Goal: Transaction & Acquisition: Purchase product/service

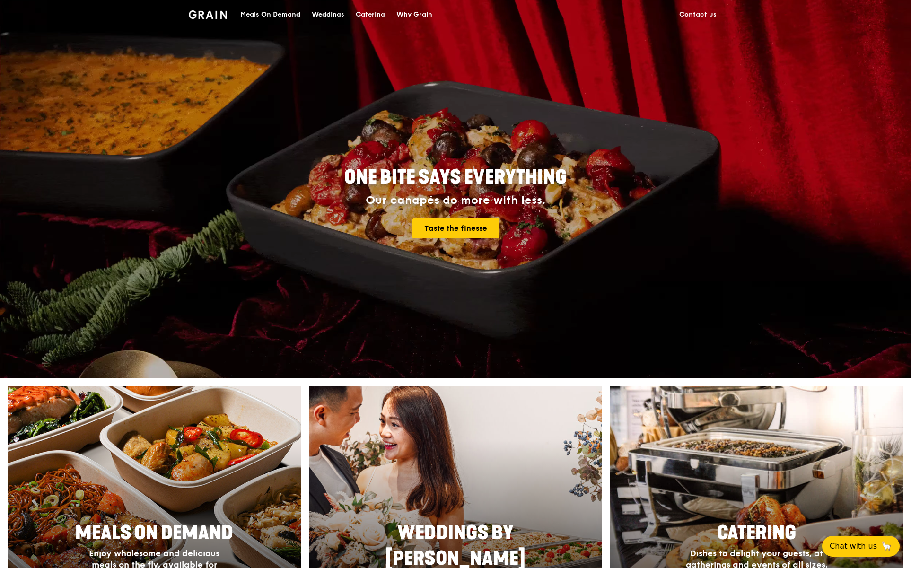
click at [362, 15] on div "Catering" at bounding box center [370, 14] width 29 height 28
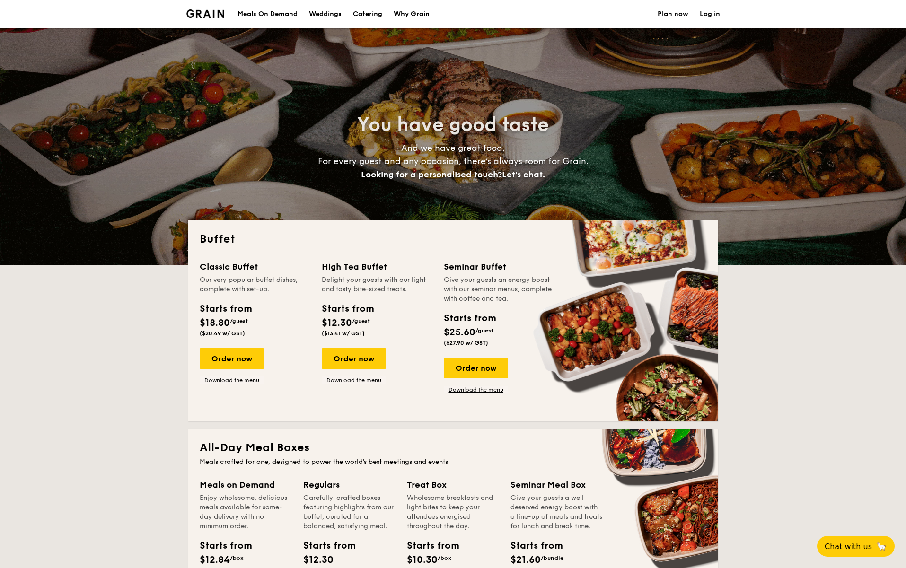
select select
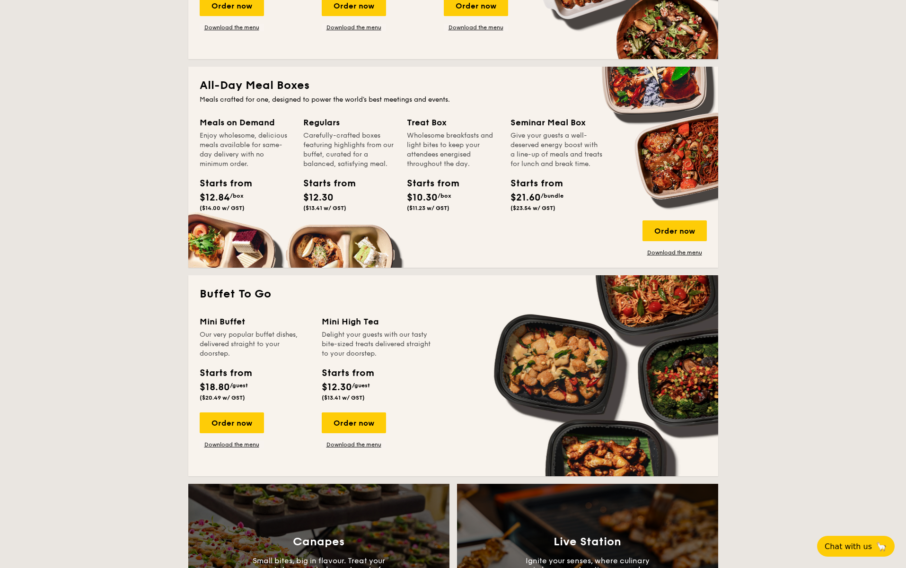
scroll to position [379, 0]
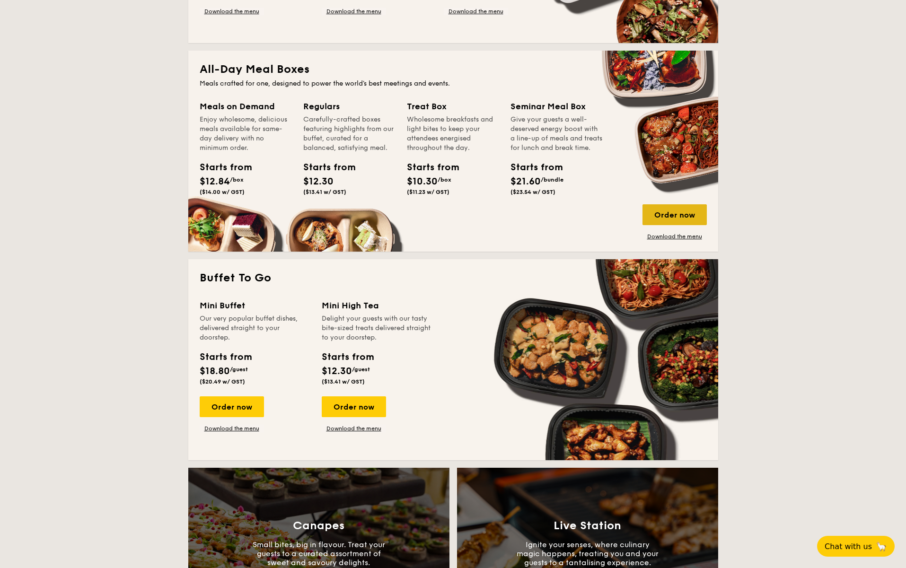
click at [670, 215] on div "Order now" at bounding box center [675, 214] width 64 height 21
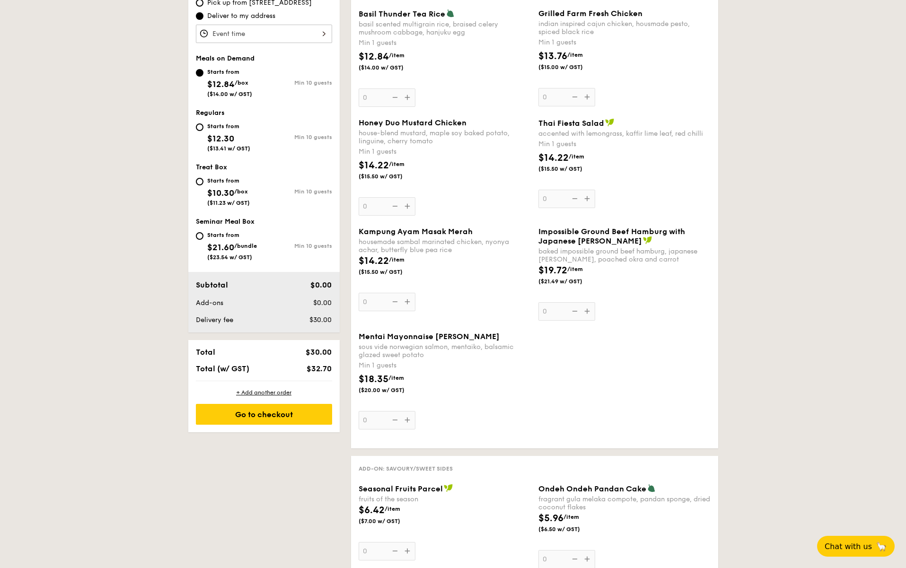
scroll to position [237, 0]
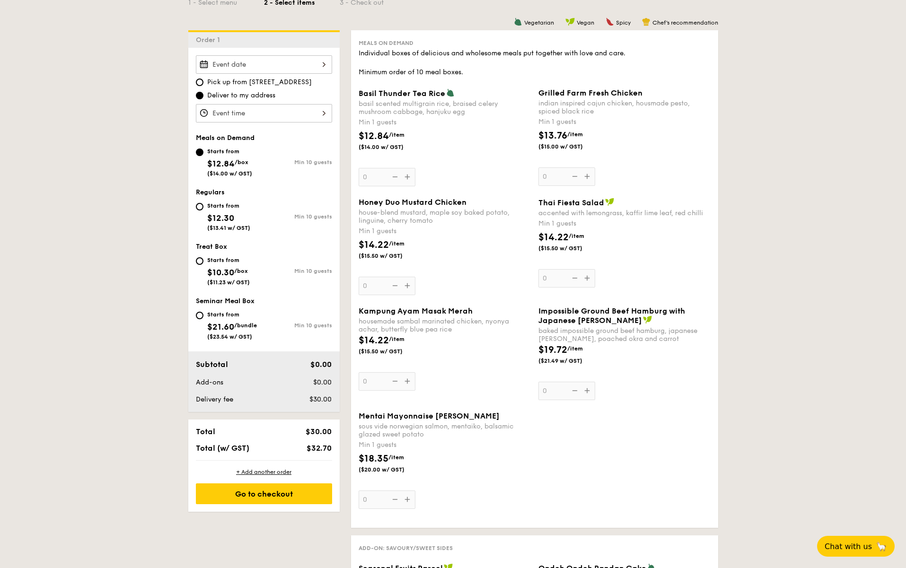
click at [211, 204] on div "Starts from" at bounding box center [228, 206] width 43 height 8
click at [203, 204] on input "Starts from $12.30 ($13.41 w/ GST) Min 10 guests" at bounding box center [200, 207] width 8 height 8
radio input "true"
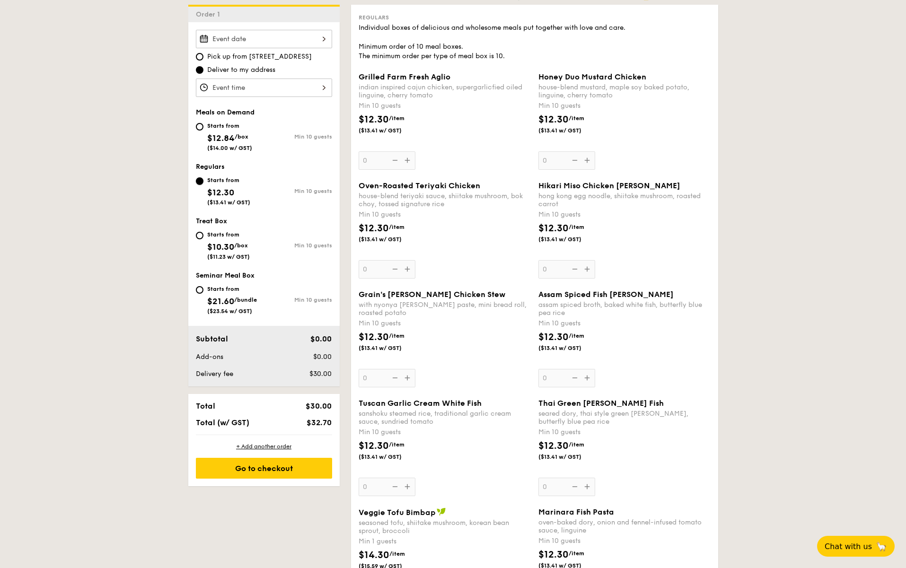
scroll to position [379, 0]
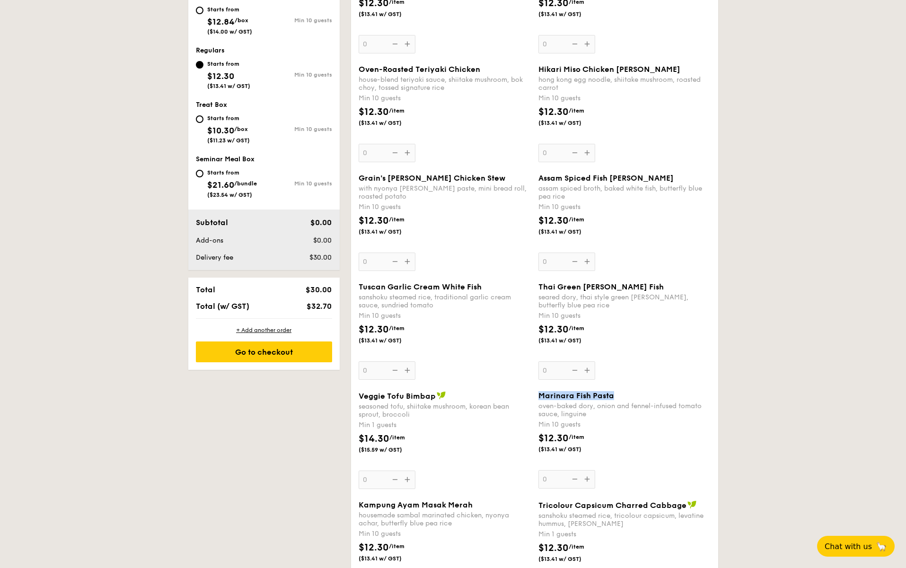
drag, startPoint x: 536, startPoint y: 395, endPoint x: 615, endPoint y: 399, distance: 79.1
click at [615, 399] on div "Marinara Fish Pasta oven-baked dory, onion and fennel-infused tomato sauce, lin…" at bounding box center [625, 439] width 180 height 97
copy span "Marinara Fish Pasta"
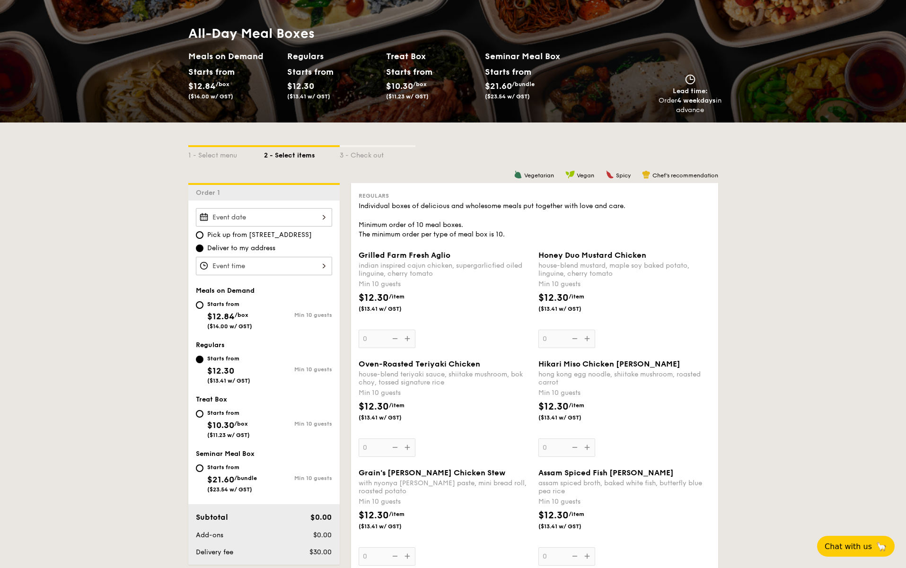
scroll to position [331, 0]
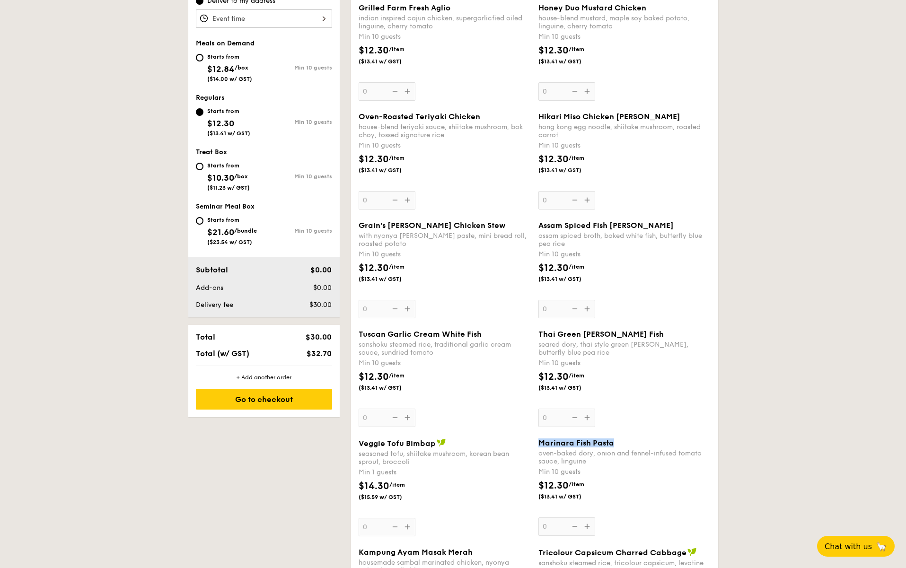
copy span "Marinara Fish Pasta"
drag, startPoint x: 537, startPoint y: 453, endPoint x: 598, endPoint y: 461, distance: 61.6
click at [598, 461] on div "Marinara Fish Pasta oven-baked dory, onion and fennel-infused tomato sauce, lin…" at bounding box center [625, 487] width 180 height 97
copy div "oven-baked dory, onion and fennel-infused tomato sauce, linguine"
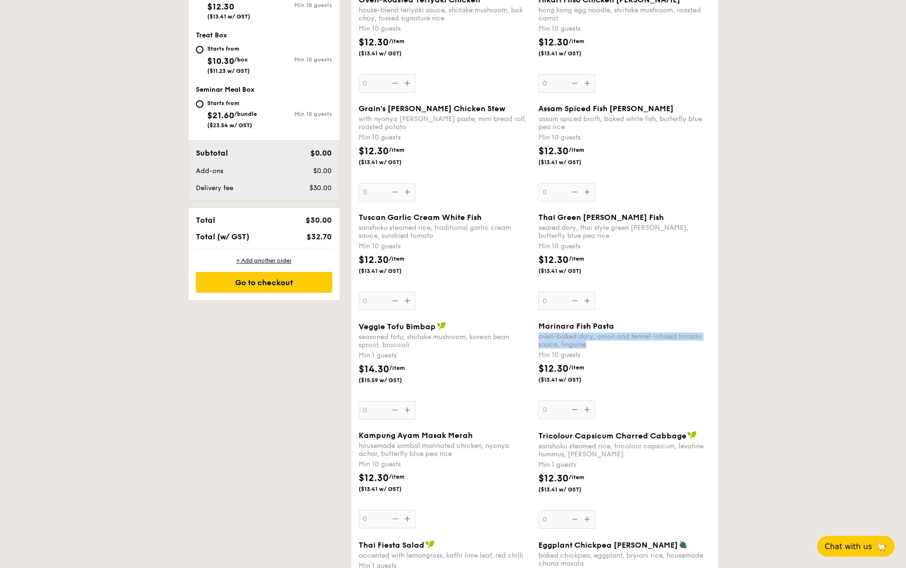
scroll to position [615, 0]
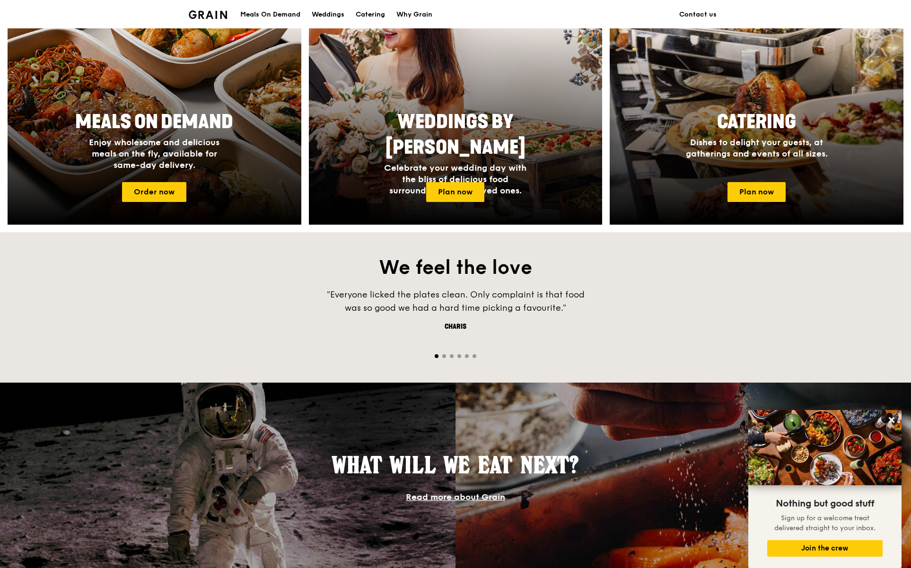
scroll to position [127, 0]
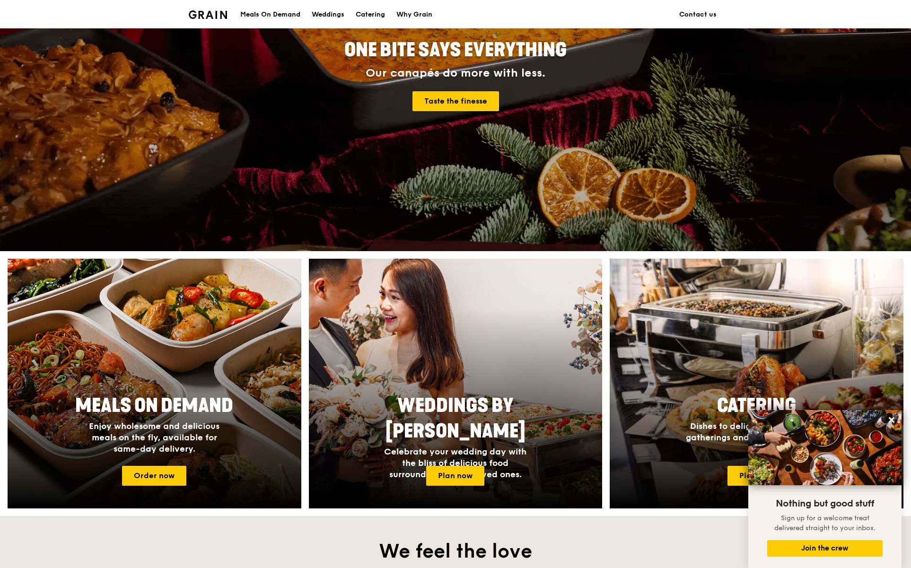
click at [273, 12] on div "Meals On Demand" at bounding box center [270, 14] width 60 height 28
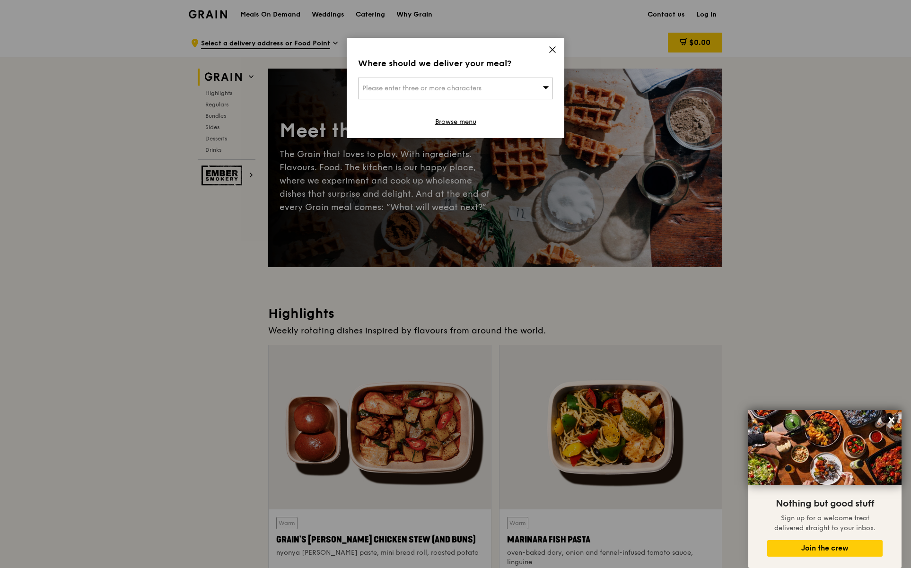
click at [554, 47] on icon at bounding box center [552, 49] width 9 height 9
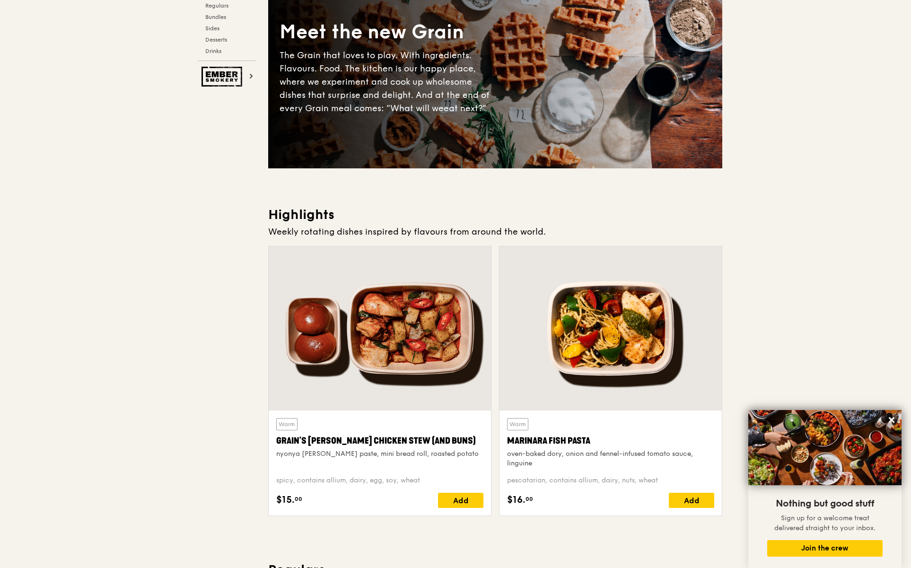
scroll to position [284, 0]
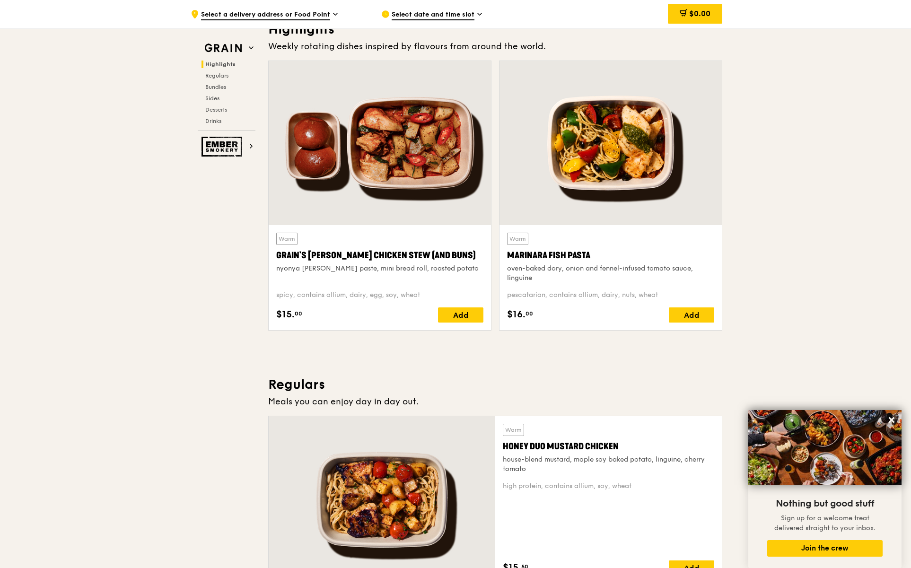
click at [597, 243] on div "Warm Marinara Fish Pasta oven-baked dory, onion and fennel-infused tomato sauce…" at bounding box center [610, 258] width 207 height 50
click at [613, 336] on div "Warm Marinara Fish Pasta oven-baked dory, onion and fennel-infused tomato sauce…" at bounding box center [610, 200] width 231 height 278
click at [697, 320] on div "Add" at bounding box center [691, 315] width 45 height 15
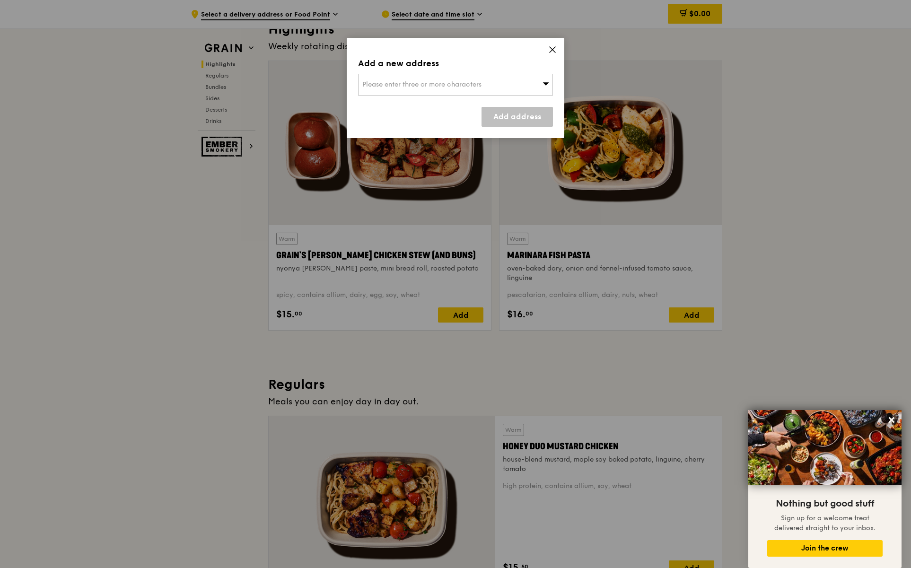
click at [508, 88] on div "Please enter three or more characters" at bounding box center [455, 85] width 195 height 22
click at [552, 53] on icon at bounding box center [552, 49] width 9 height 9
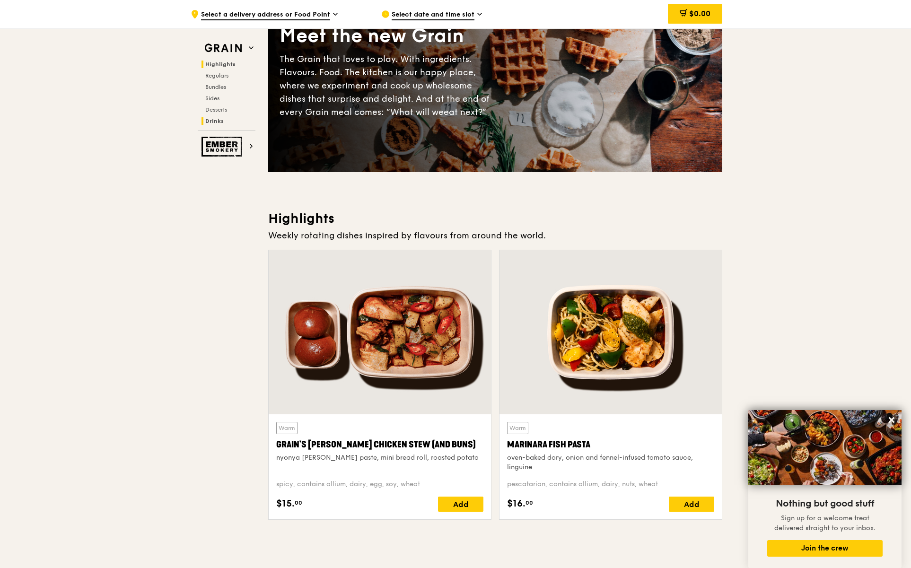
click at [221, 118] on span "Drinks" at bounding box center [214, 121] width 18 height 7
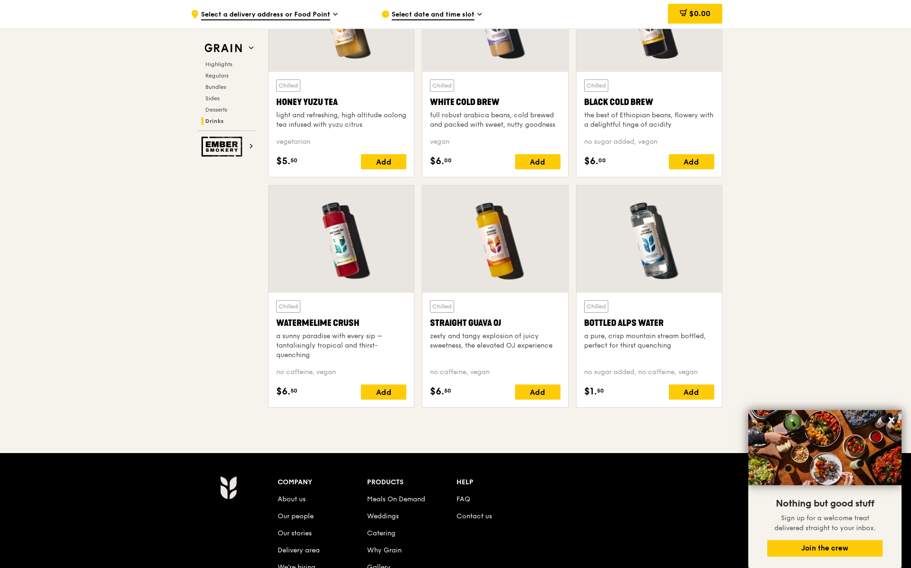
scroll to position [3747, 0]
